Goal: Check status: Check status

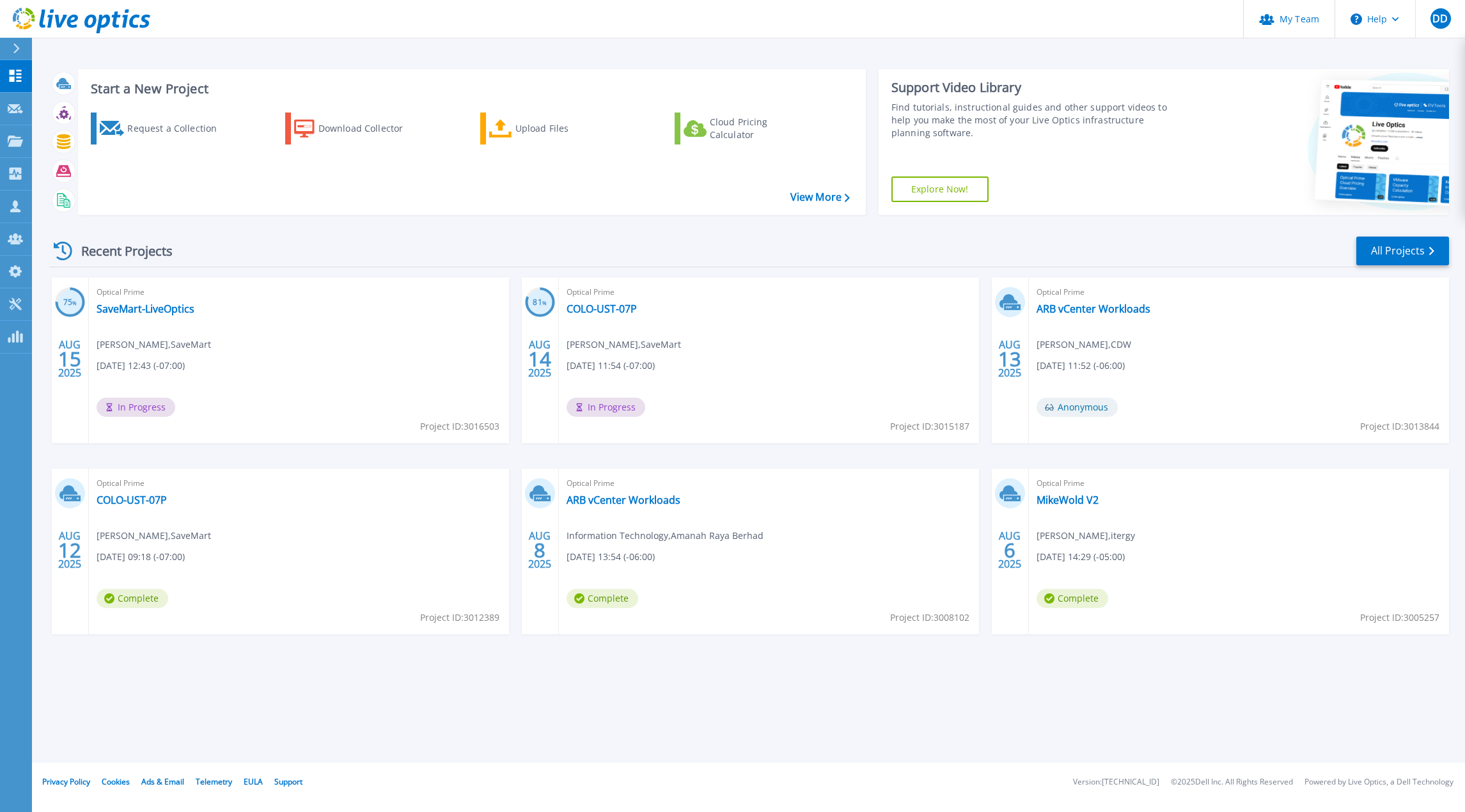
click at [800, 244] on div "Recent Projects All Projects" at bounding box center [749, 251] width 1399 height 32
click at [150, 310] on link "SaveMart-LiveOptics" at bounding box center [145, 309] width 98 height 13
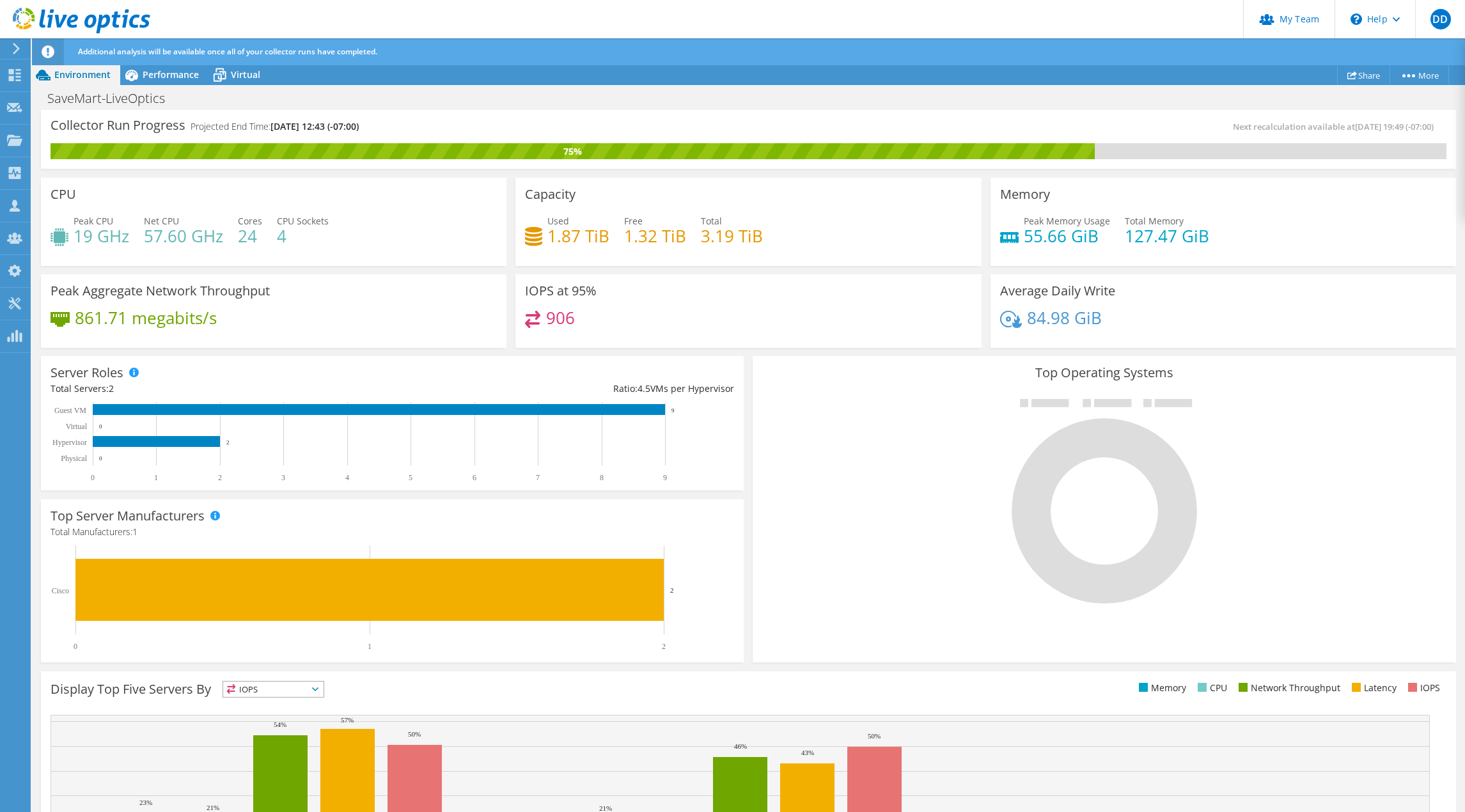
drag, startPoint x: 1369, startPoint y: 462, endPoint x: 1342, endPoint y: 466, distance: 27.3
click at [1369, 462] on div at bounding box center [1104, 500] width 684 height 216
click at [157, 76] on span "Performance" at bounding box center [170, 74] width 57 height 12
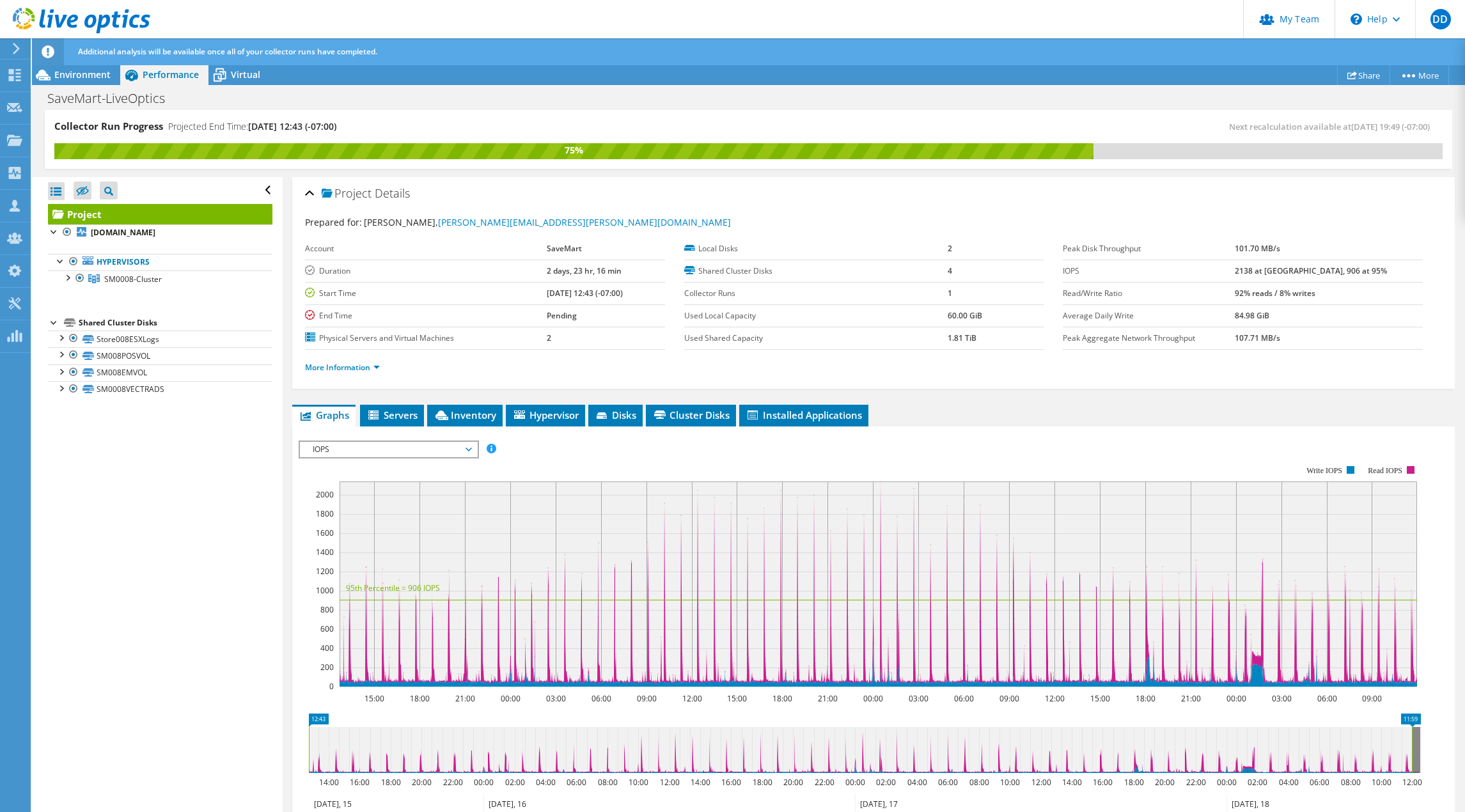
click at [422, 451] on span "IOPS" at bounding box center [388, 450] width 164 height 15
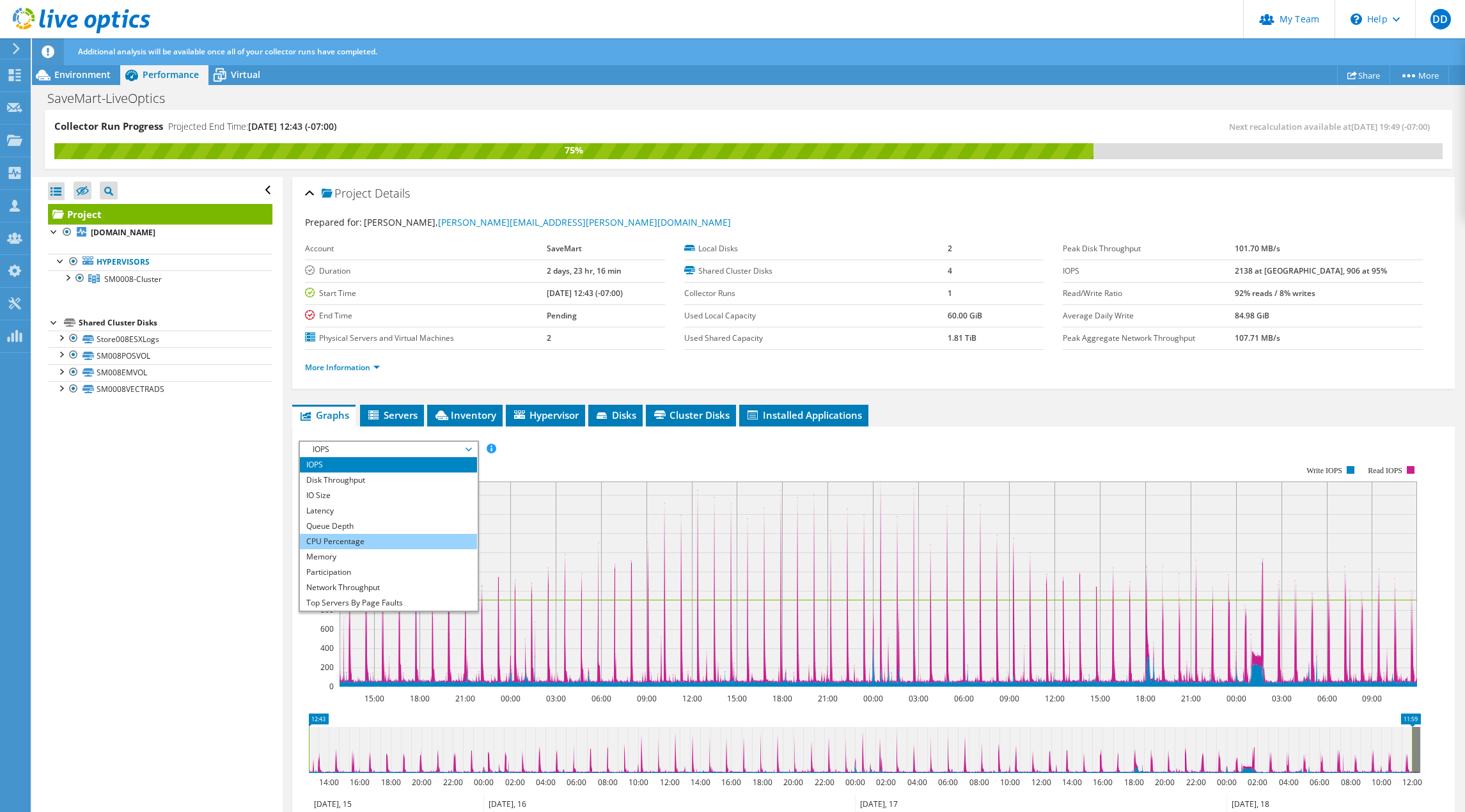
click at [335, 542] on li "CPU Percentage" at bounding box center [388, 542] width 177 height 15
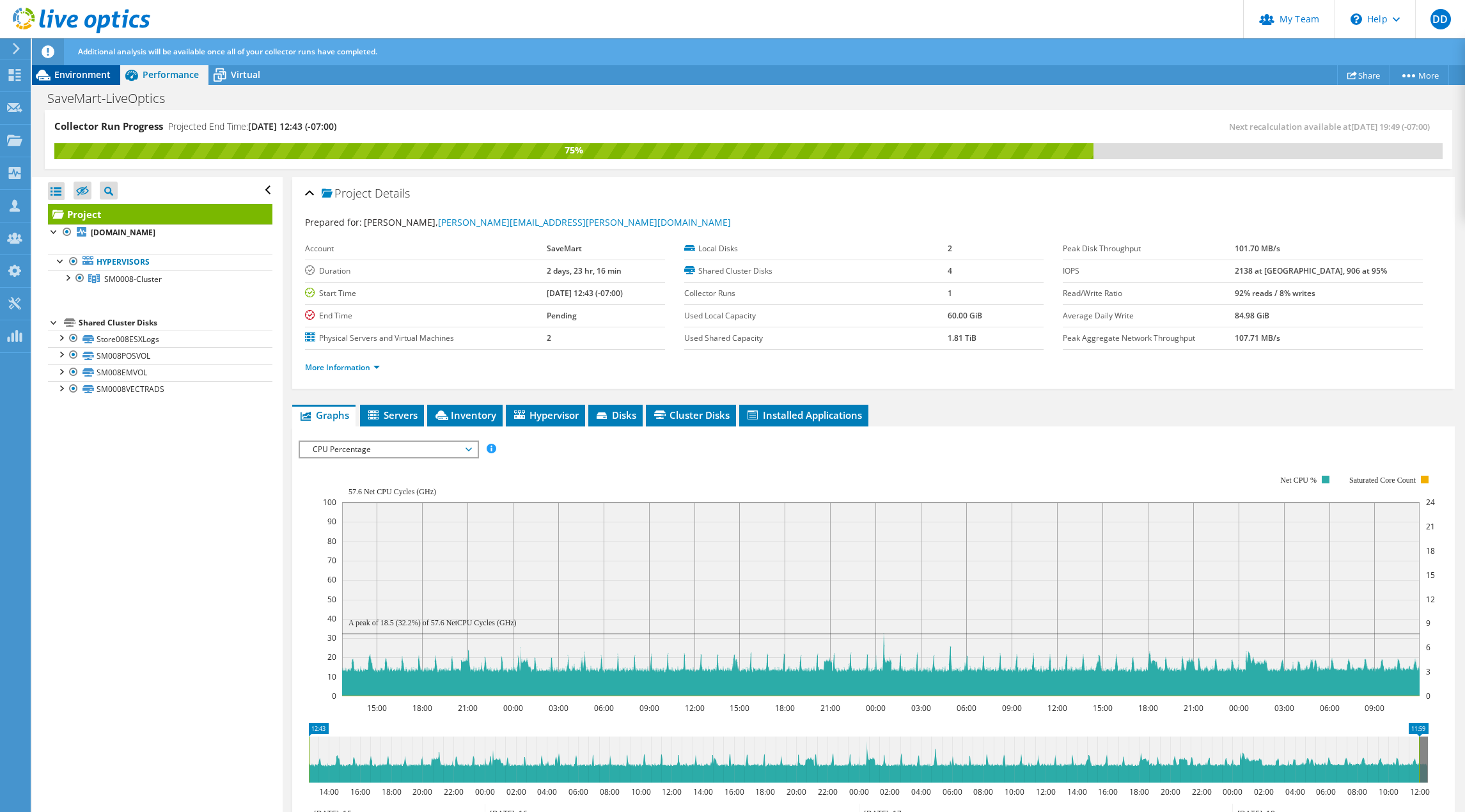
click at [100, 75] on span "Environment" at bounding box center [82, 74] width 57 height 12
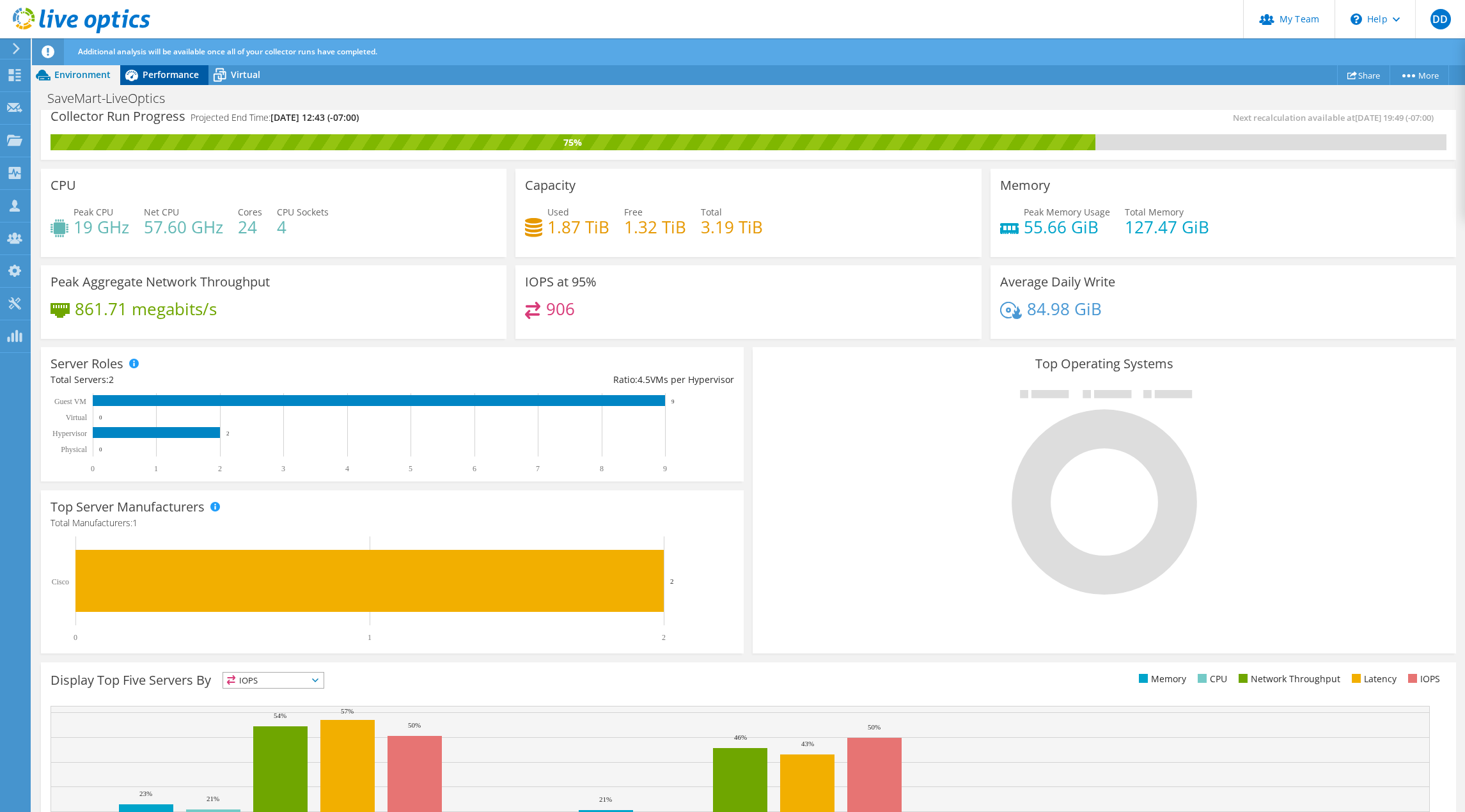
click at [184, 82] on div "Performance" at bounding box center [164, 74] width 88 height 20
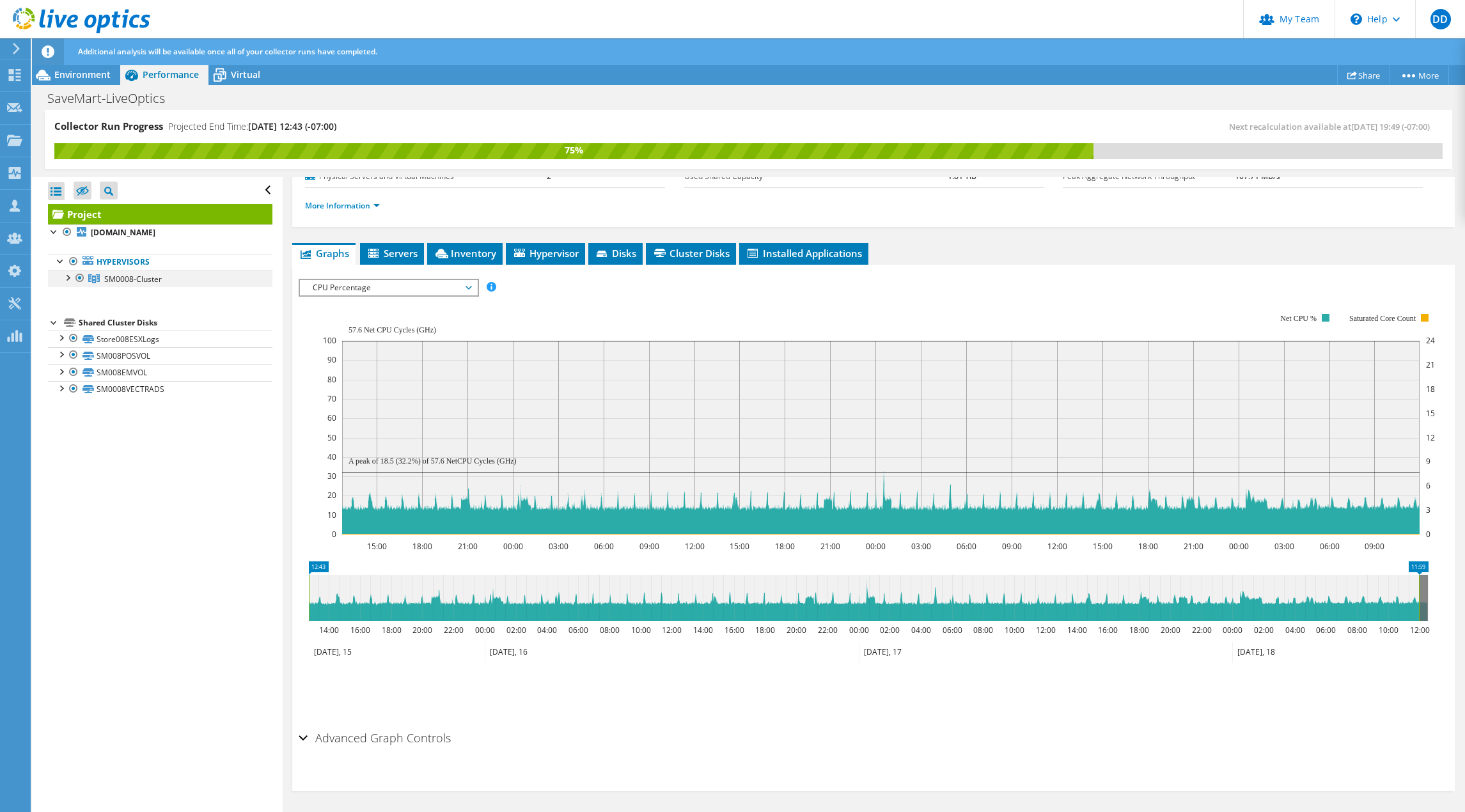
click at [72, 278] on div at bounding box center [67, 276] width 13 height 13
click at [239, 75] on span "Virtual" at bounding box center [246, 74] width 29 height 12
